Goal: Task Accomplishment & Management: Use online tool/utility

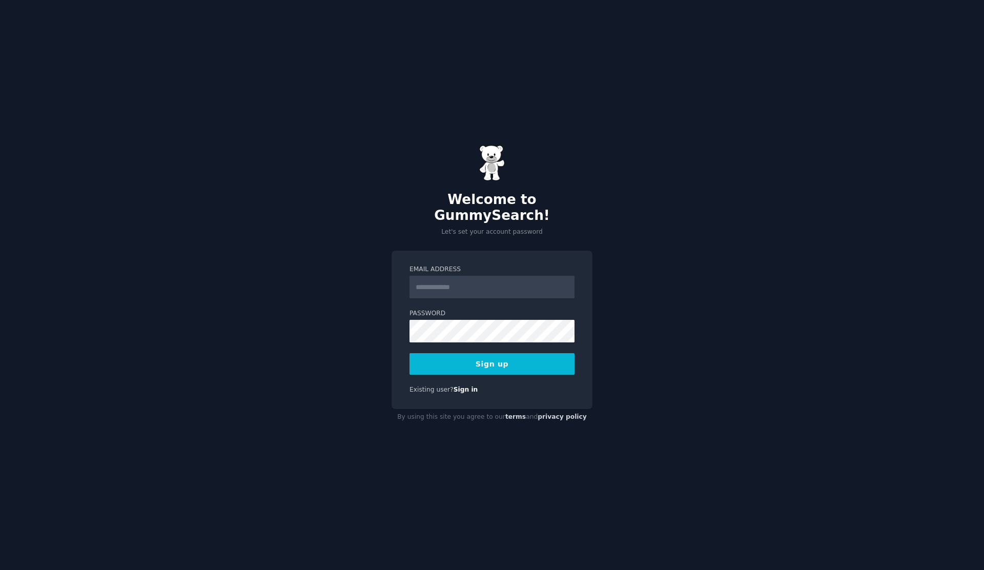
click at [483, 276] on input "Email Address" at bounding box center [492, 287] width 165 height 23
type input "**********"
click at [492, 358] on button "Sign up" at bounding box center [492, 364] width 165 height 22
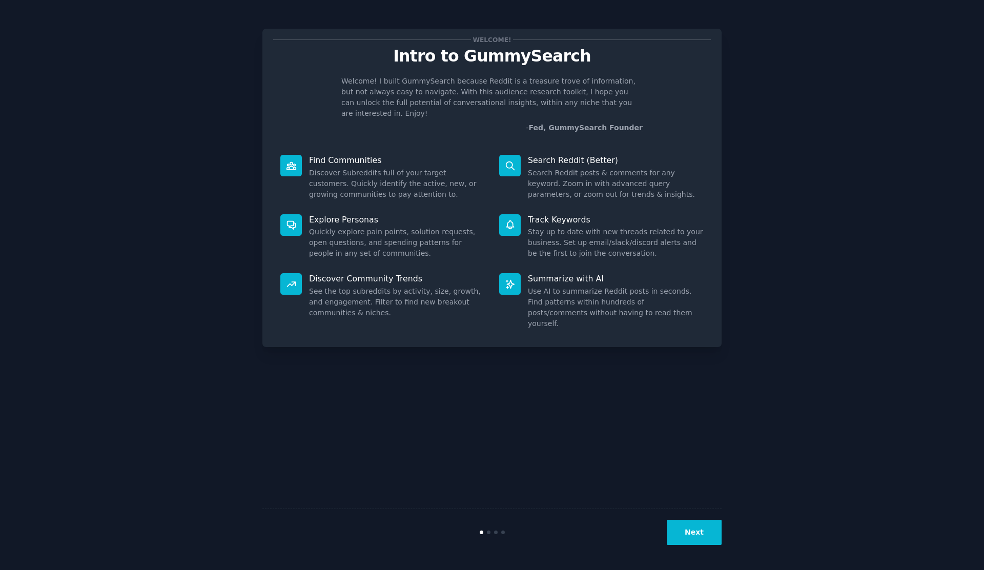
click at [706, 534] on button "Next" at bounding box center [694, 532] width 55 height 25
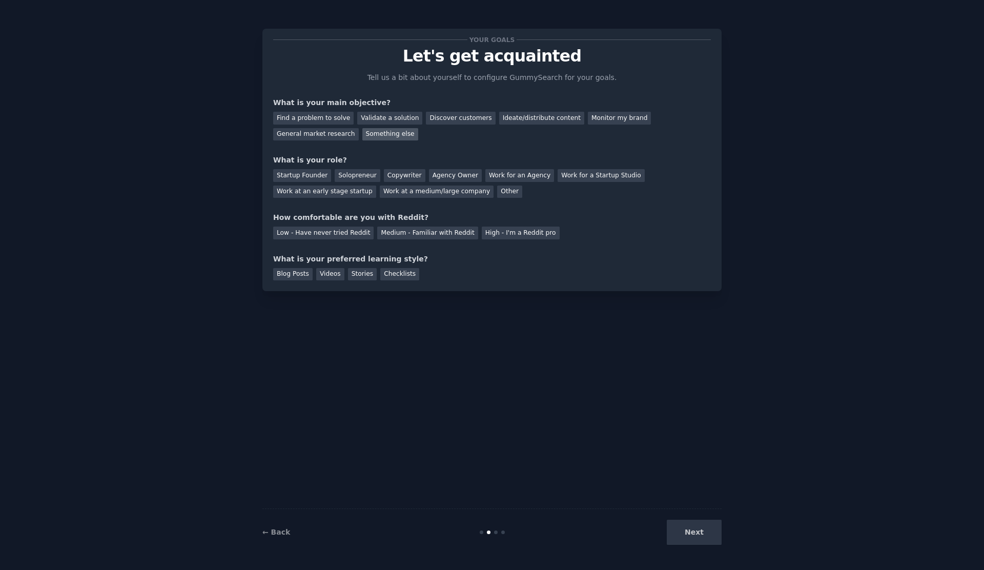
click at [372, 131] on div "Something else" at bounding box center [390, 134] width 56 height 13
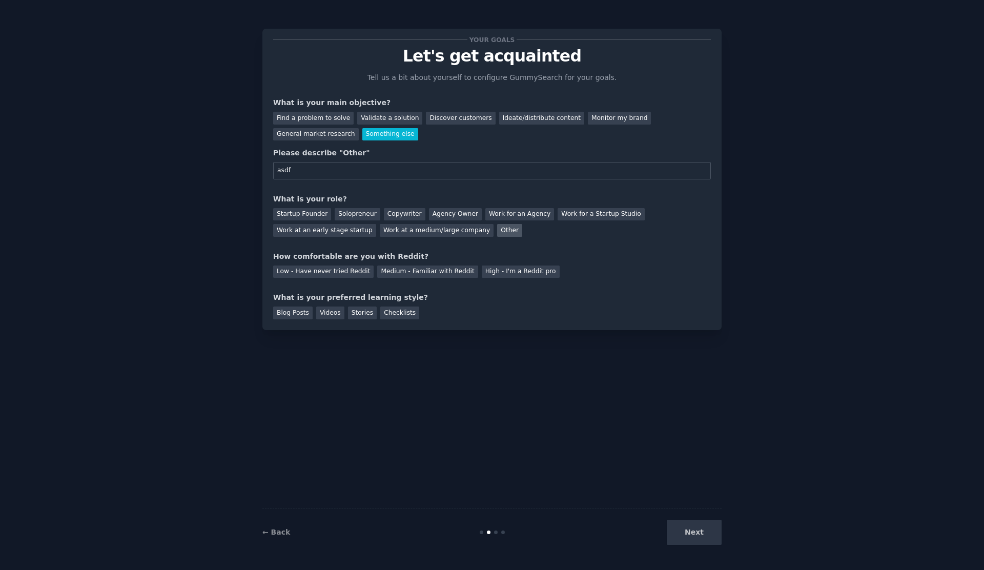
type input "asdf"
click at [497, 230] on div "Other" at bounding box center [509, 230] width 25 height 13
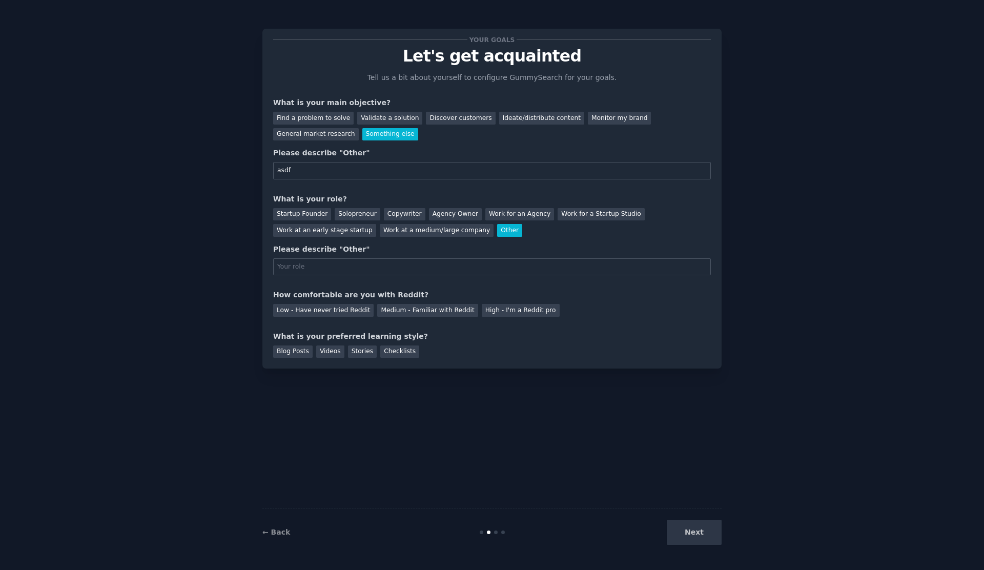
click at [482, 268] on input "text" at bounding box center [492, 266] width 438 height 17
type input "asdf"
click at [444, 314] on div "Medium - Familiar with Reddit" at bounding box center [427, 310] width 100 height 13
click at [702, 537] on div "Next" at bounding box center [644, 532] width 153 height 25
click at [321, 349] on div "Videos" at bounding box center [330, 351] width 28 height 13
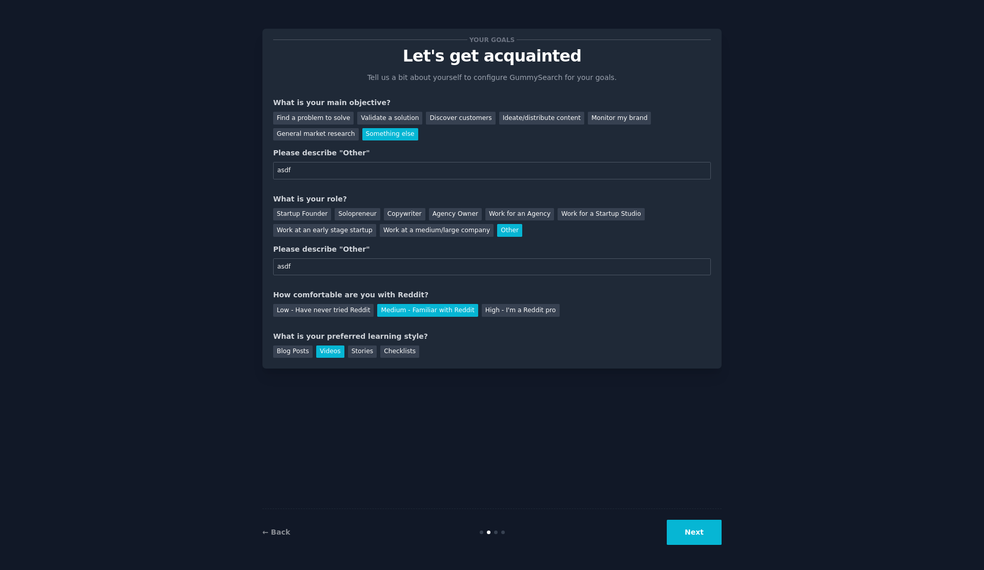
click at [697, 544] on button "Next" at bounding box center [694, 532] width 55 height 25
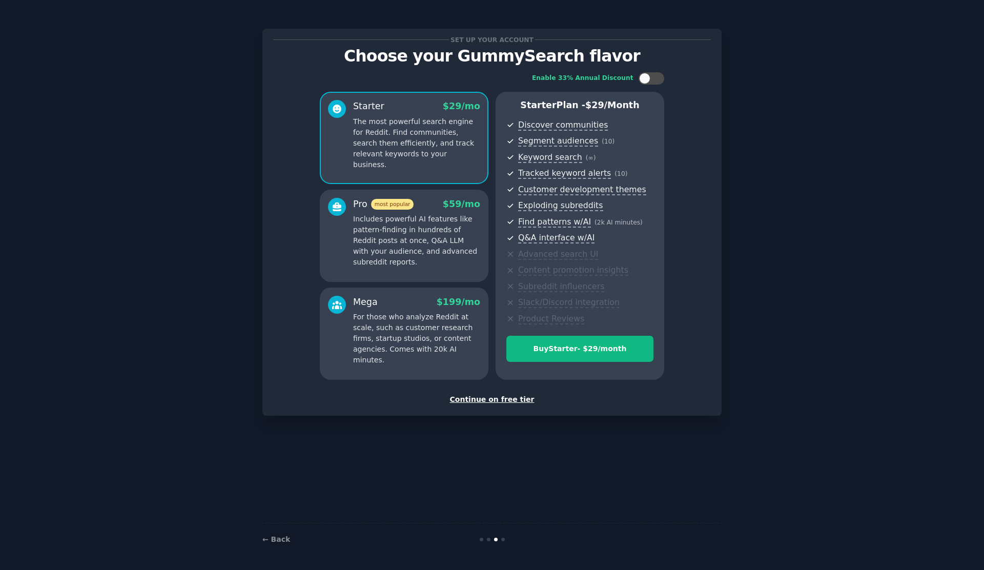
click at [493, 398] on div "Continue on free tier" at bounding box center [492, 399] width 438 height 11
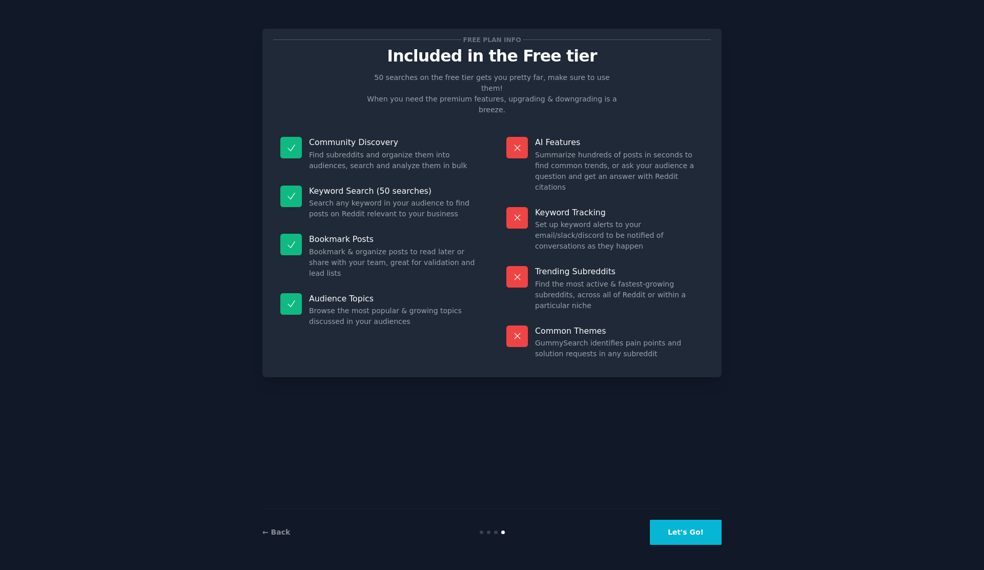
click at [661, 534] on button "Let's Go!" at bounding box center [686, 532] width 72 height 25
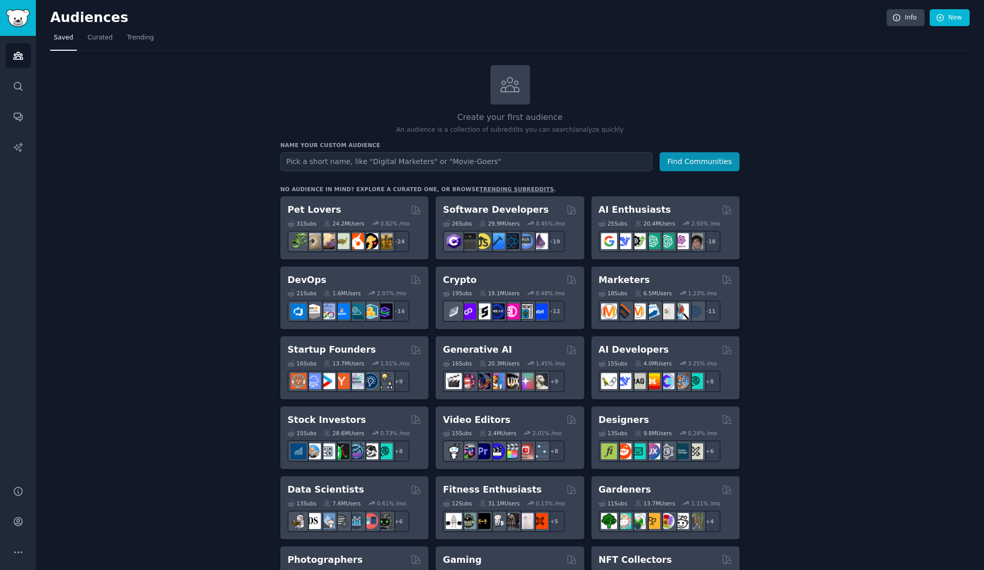
click at [439, 161] on input "text" at bounding box center [466, 161] width 372 height 19
type input "songwriting"
click at [22, 85] on icon "Sidebar" at bounding box center [18, 86] width 11 height 11
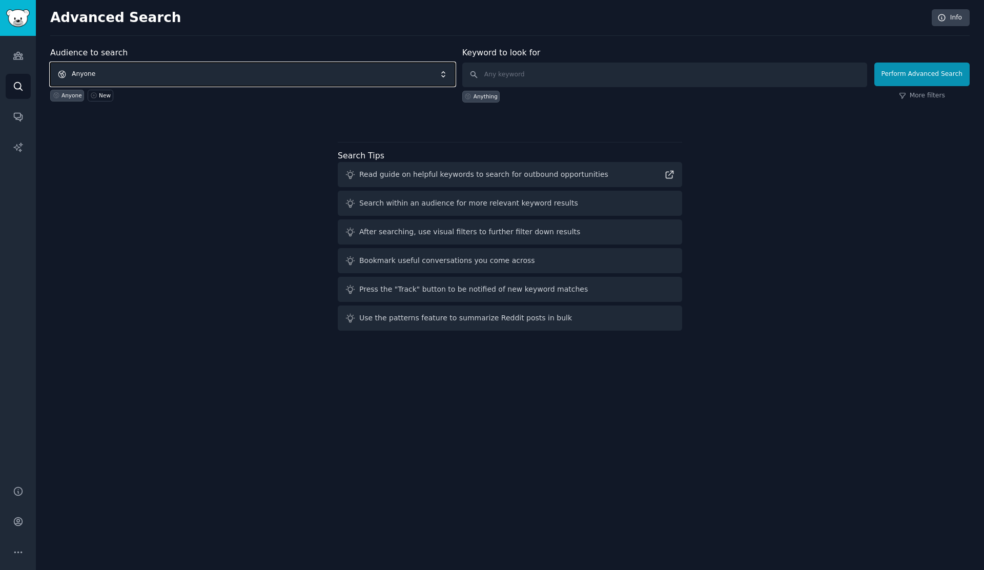
click at [314, 71] on span "Anyone" at bounding box center [252, 75] width 405 height 24
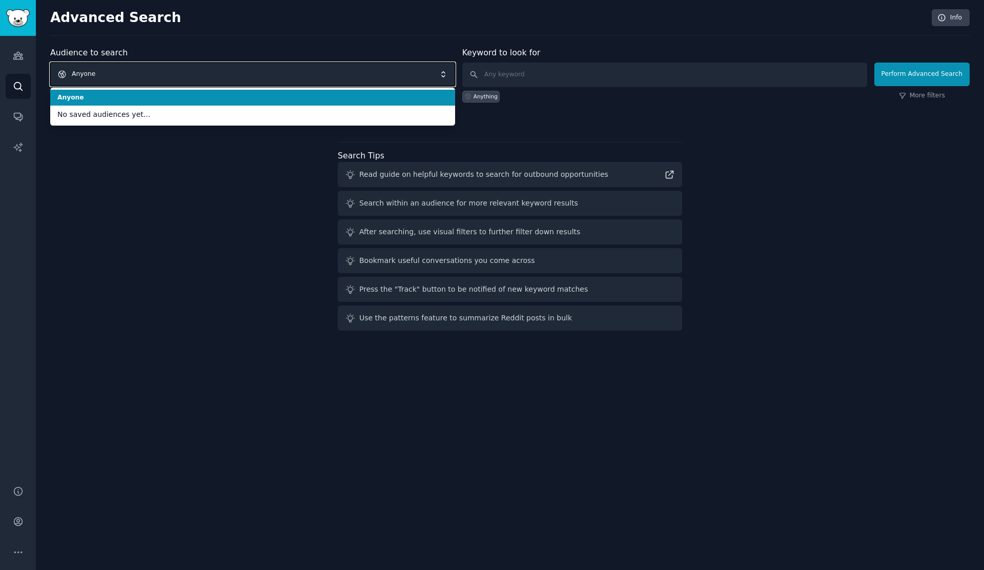
click at [314, 71] on span "Anyone" at bounding box center [252, 75] width 405 height 24
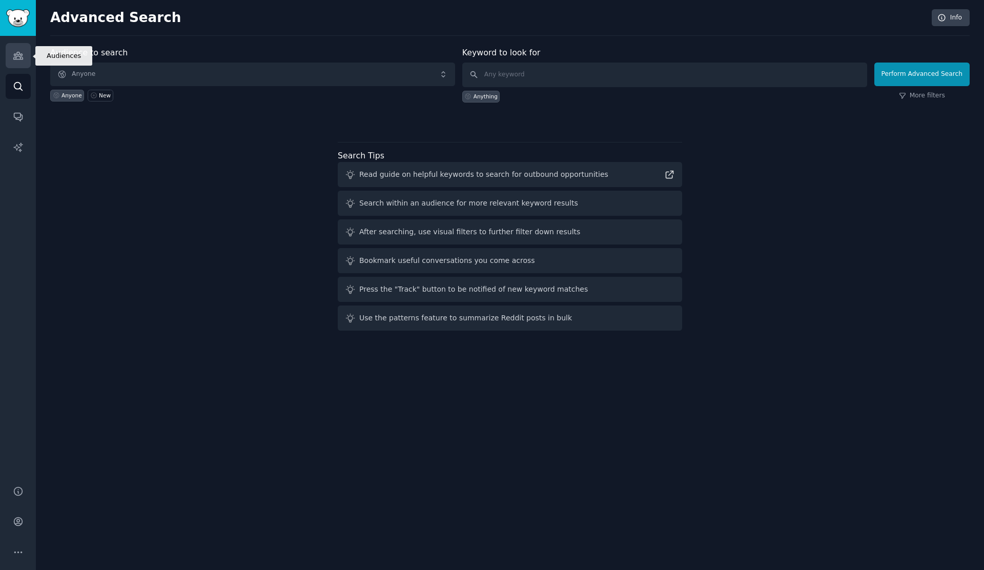
click at [17, 54] on icon "Sidebar" at bounding box center [17, 55] width 9 height 7
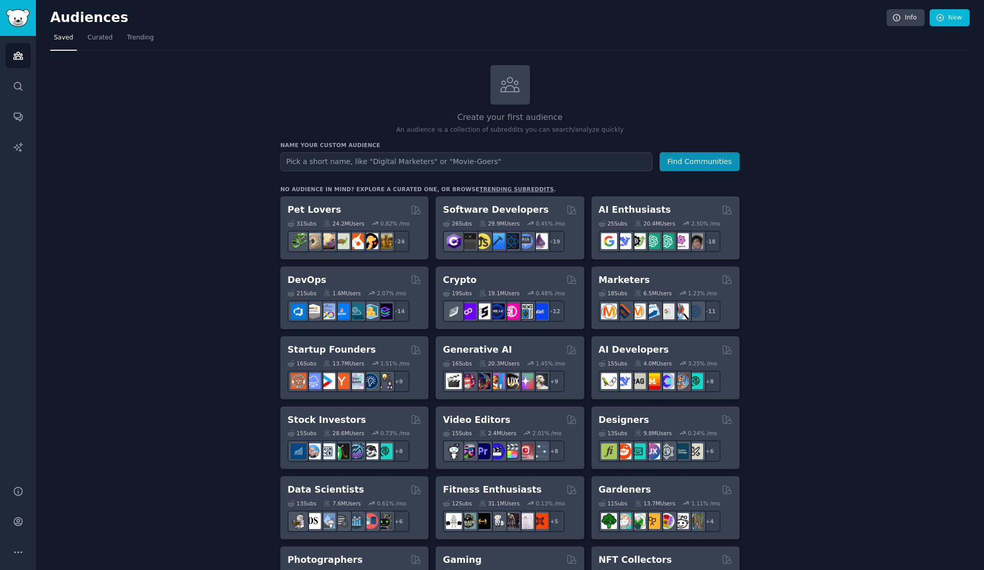
click at [425, 158] on input "text" at bounding box center [466, 161] width 372 height 19
type input "songwriting"
click at [682, 160] on button "Find Communities" at bounding box center [700, 161] width 80 height 19
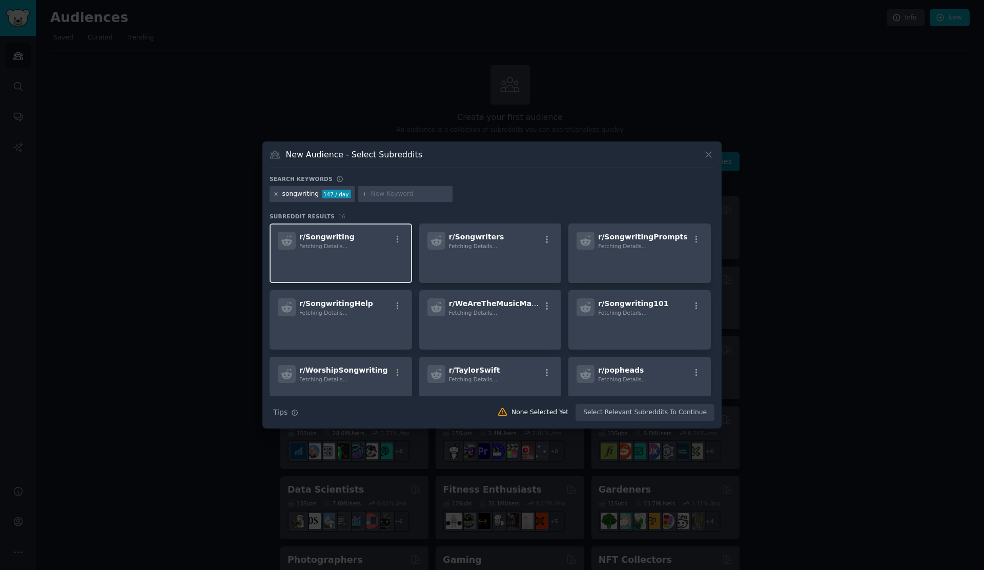
click at [321, 233] on span "r/ Songwriting" at bounding box center [326, 237] width 55 height 8
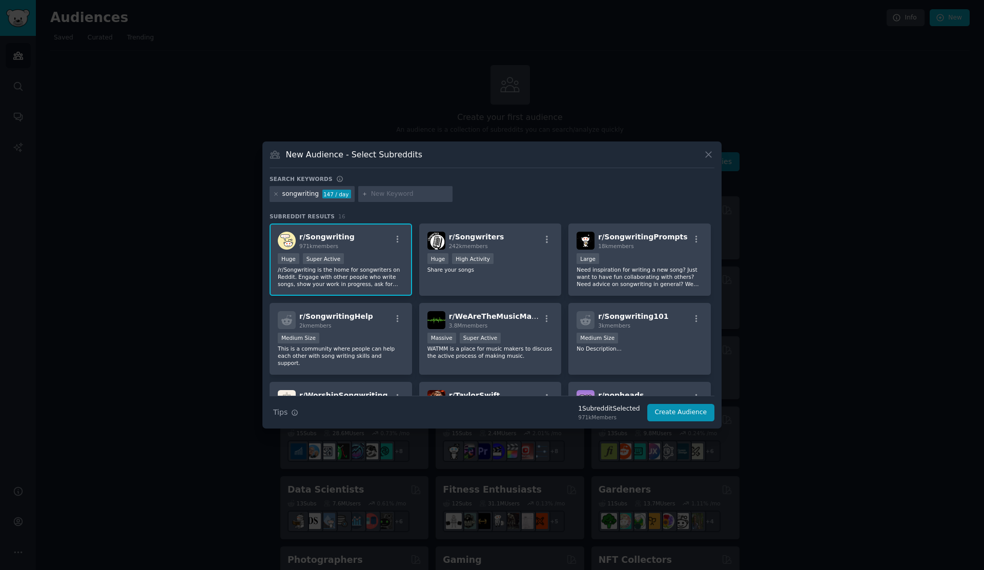
click at [328, 234] on span "r/ Songwriting" at bounding box center [326, 237] width 55 height 8
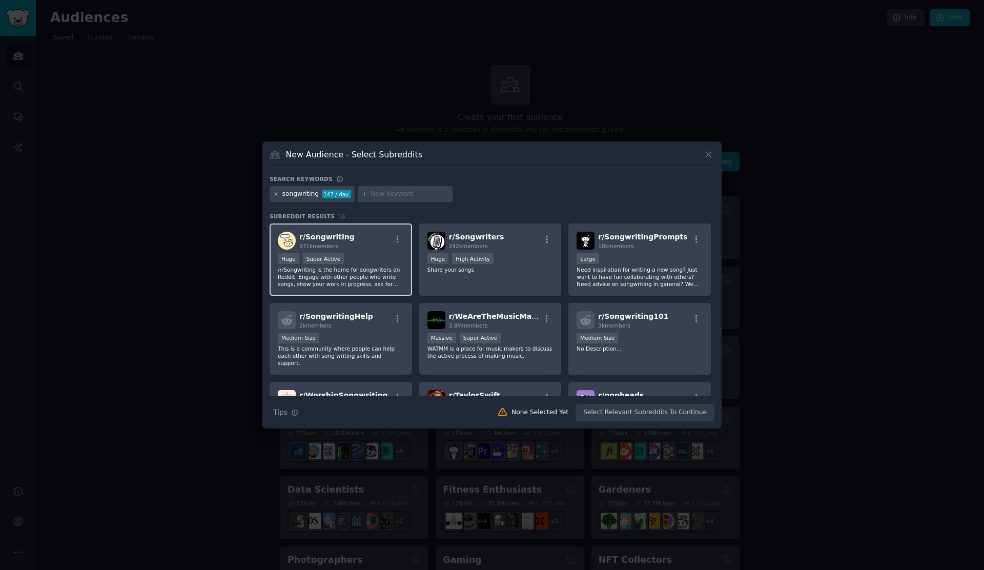
click at [345, 236] on span "r/ Songwriting" at bounding box center [326, 237] width 55 height 8
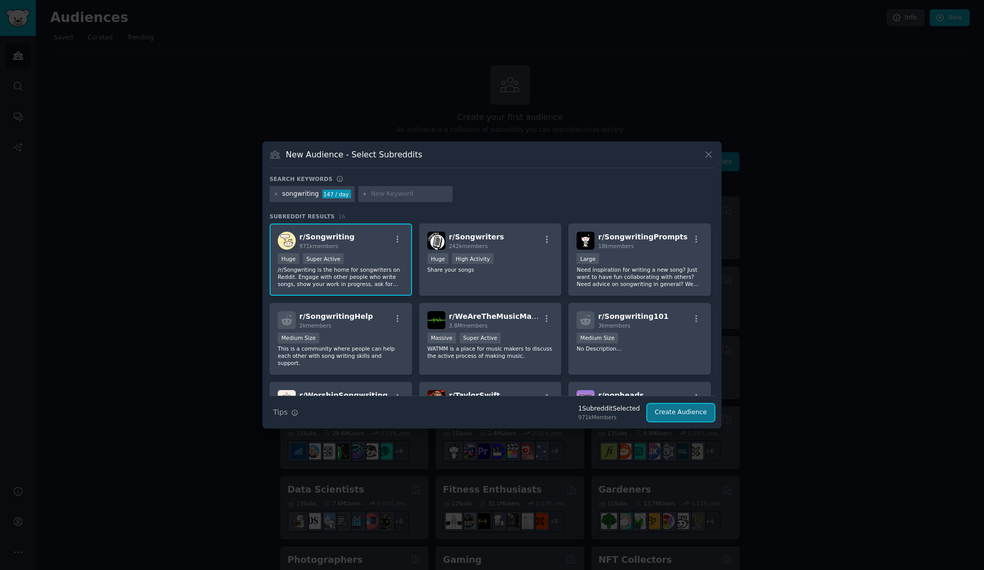
click at [701, 413] on button "Create Audience" at bounding box center [681, 412] width 68 height 17
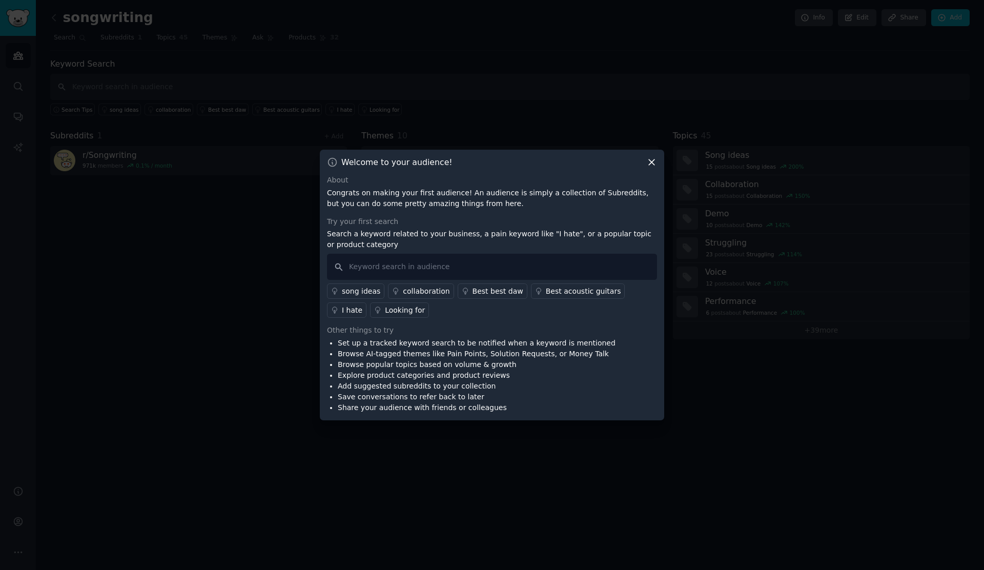
click at [432, 291] on div "collaboration" at bounding box center [426, 291] width 47 height 11
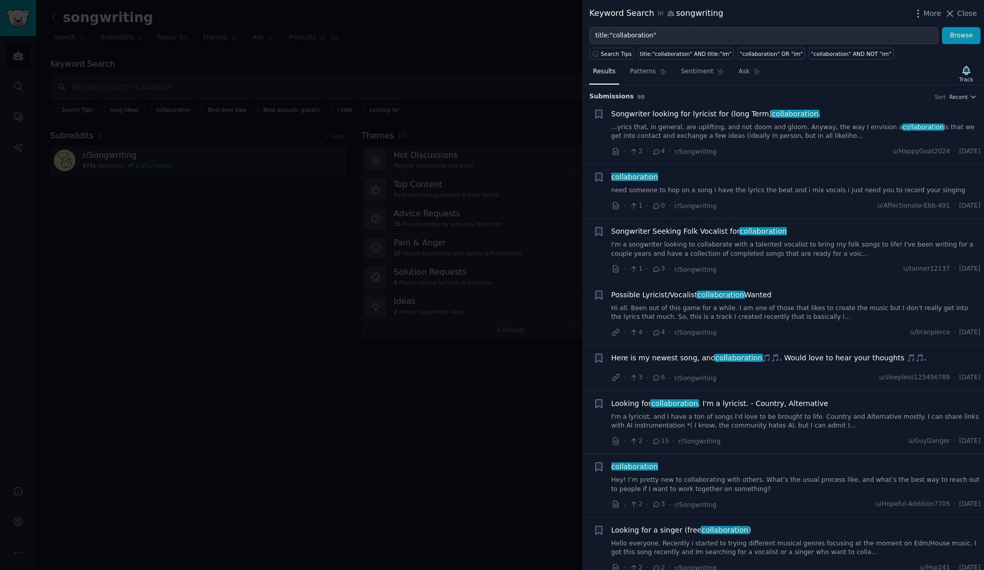
click at [434, 276] on div at bounding box center [492, 285] width 984 height 570
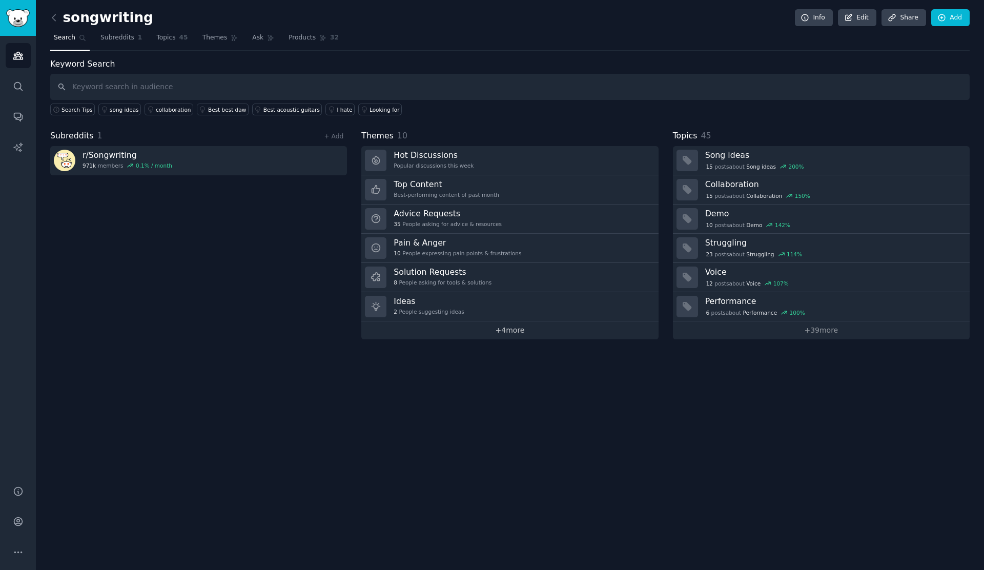
click at [459, 336] on link "+ 4 more" at bounding box center [509, 330] width 297 height 18
